Goal: Transaction & Acquisition: Purchase product/service

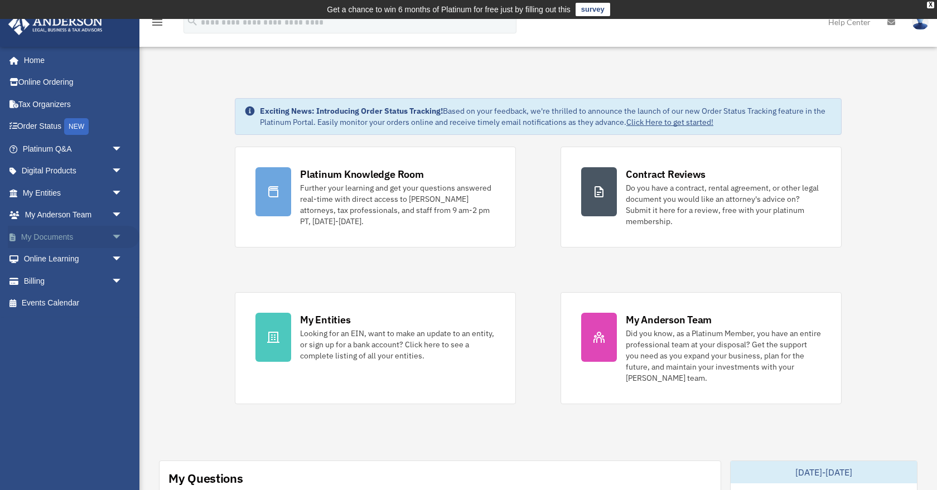
click at [46, 235] on link "My Documents arrow_drop_down" at bounding box center [74, 237] width 132 height 22
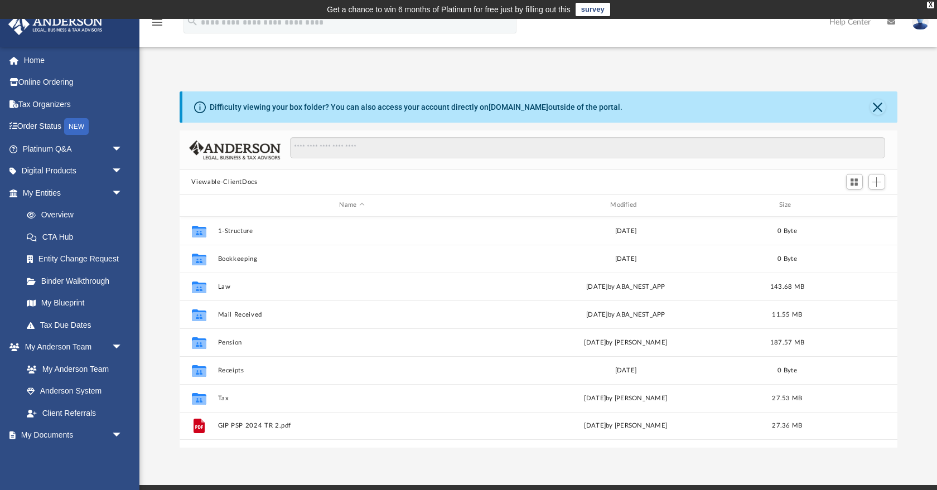
scroll to position [254, 718]
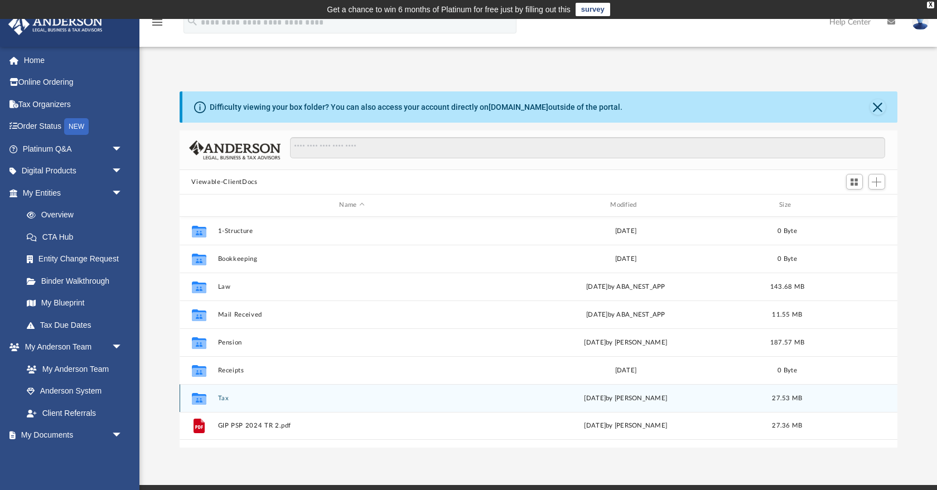
click at [221, 398] on button "Tax" at bounding box center [352, 398] width 269 height 7
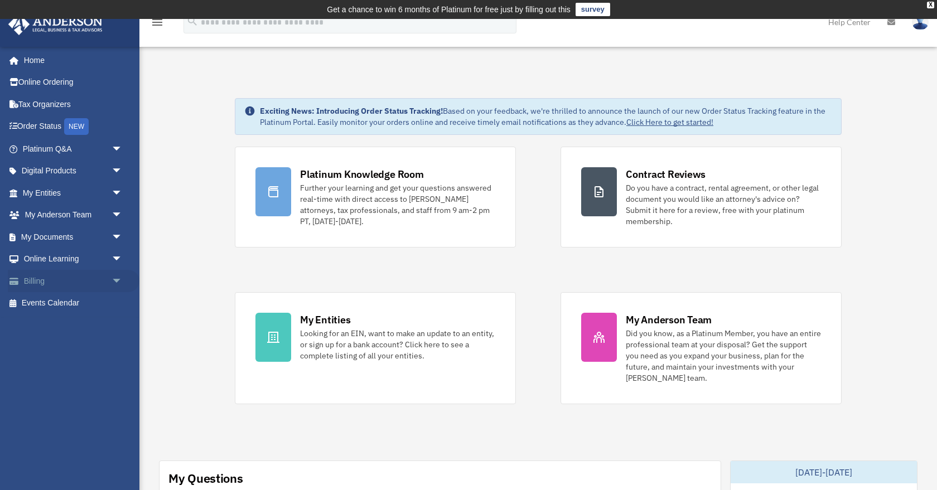
click at [33, 275] on link "Billing arrow_drop_down" at bounding box center [74, 281] width 132 height 22
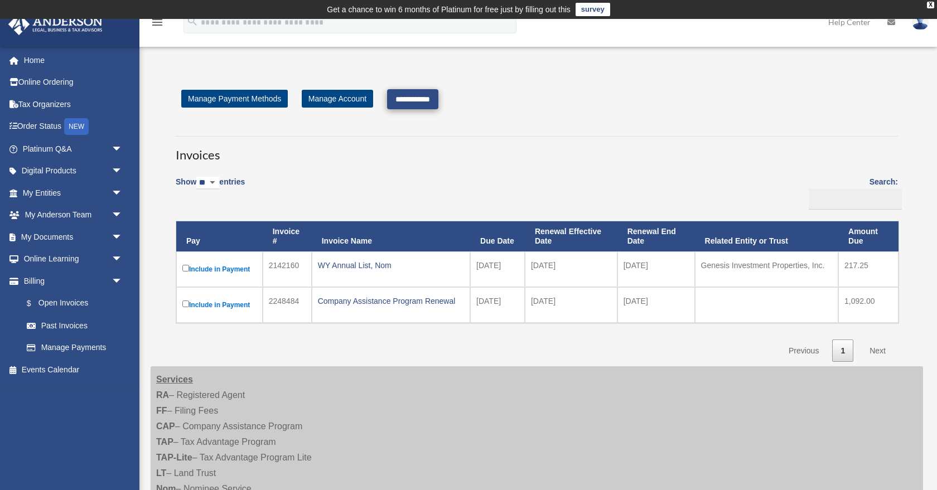
click at [439, 101] on input "**********" at bounding box center [412, 99] width 51 height 20
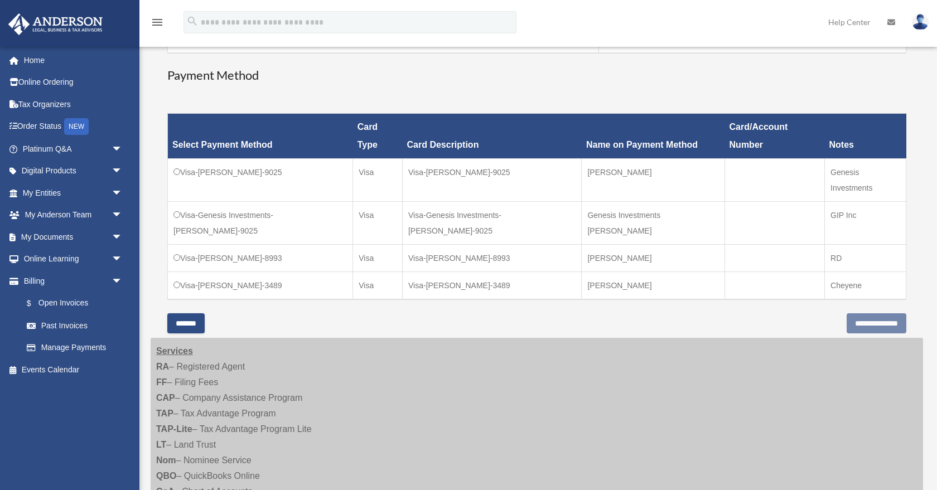
scroll to position [284, 0]
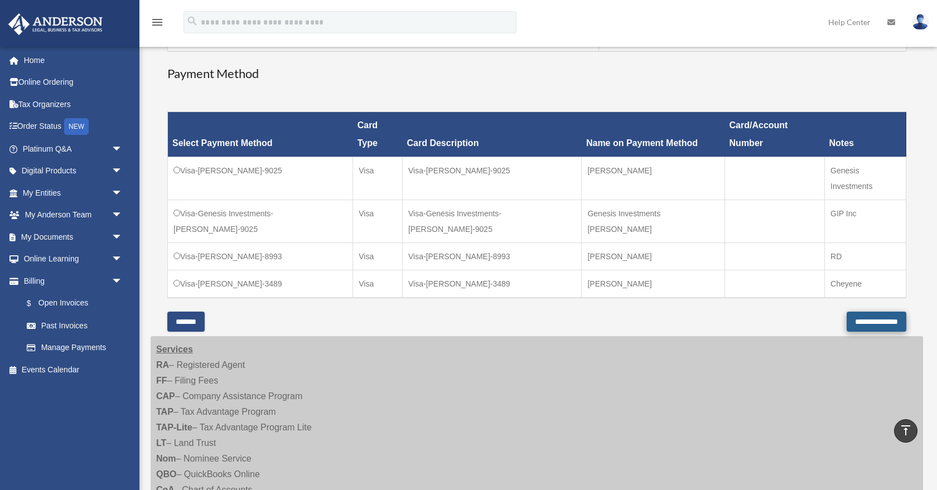
click at [880, 312] on input "**********" at bounding box center [877, 322] width 60 height 20
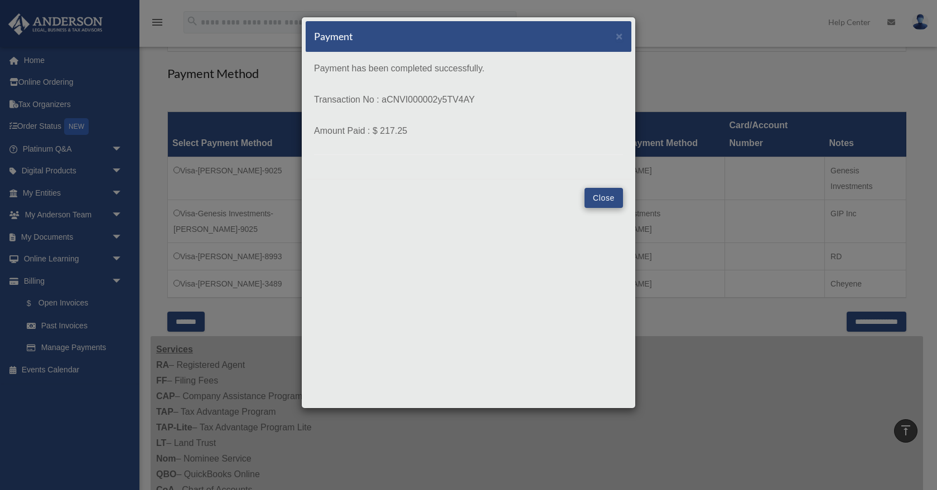
click at [596, 201] on button "Close" at bounding box center [604, 198] width 38 height 20
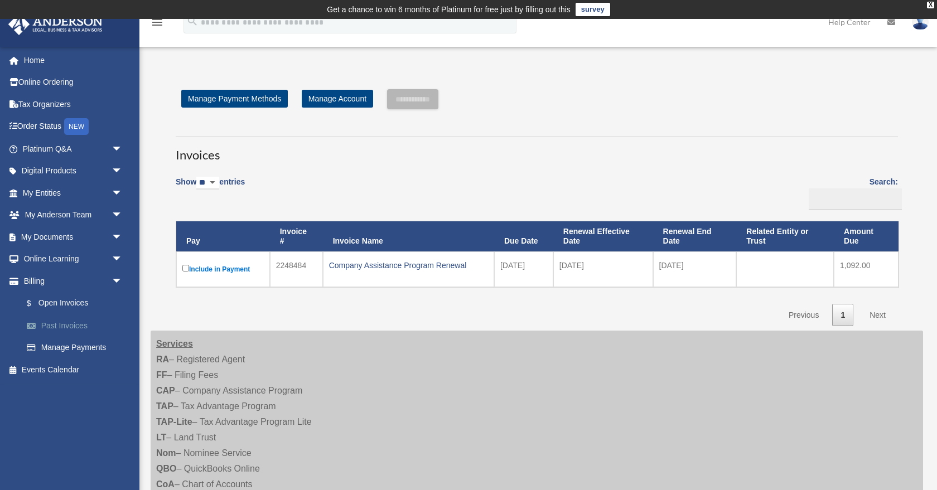
click at [62, 321] on link "Past Invoices" at bounding box center [78, 326] width 124 height 22
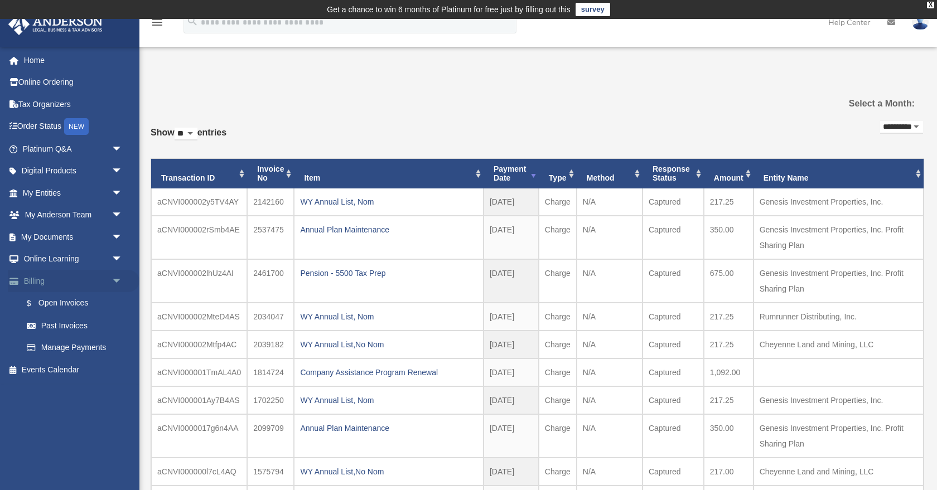
click at [45, 281] on link "Billing arrow_drop_down" at bounding box center [74, 281] width 132 height 22
click at [53, 301] on link "$ Open Invoices" at bounding box center [78, 303] width 124 height 23
